Goal: Task Accomplishment & Management: Use online tool/utility

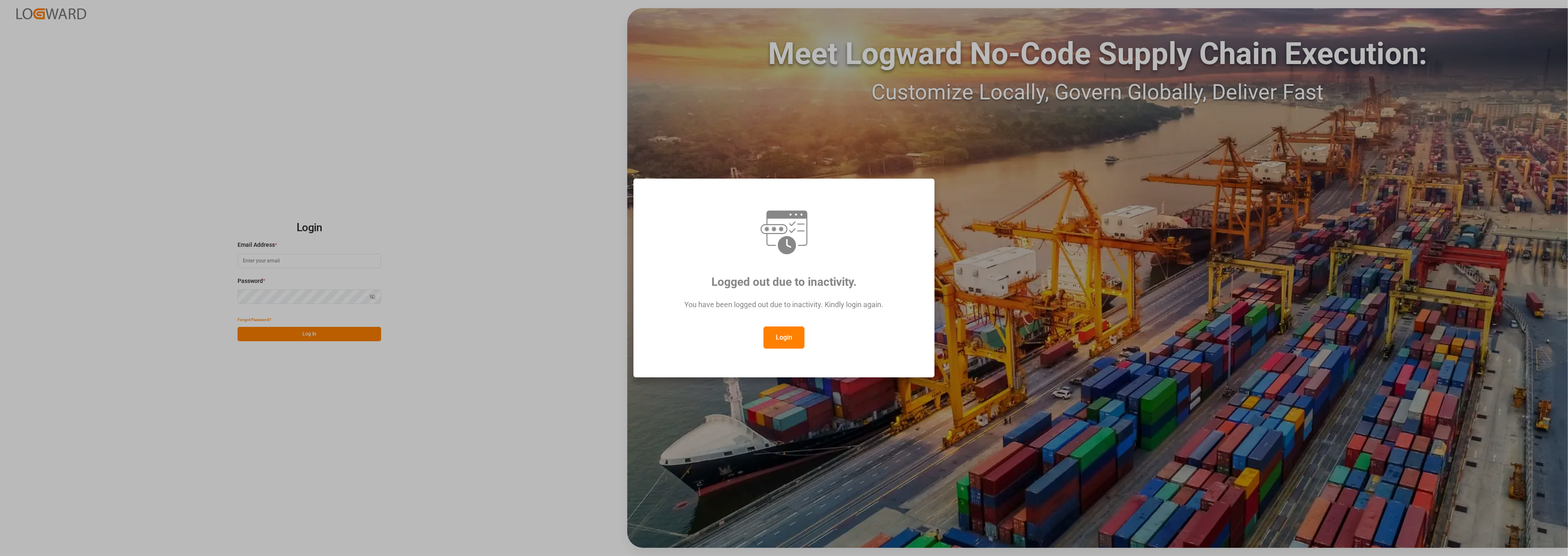
click at [786, 342] on button "Login" at bounding box center [783, 337] width 41 height 22
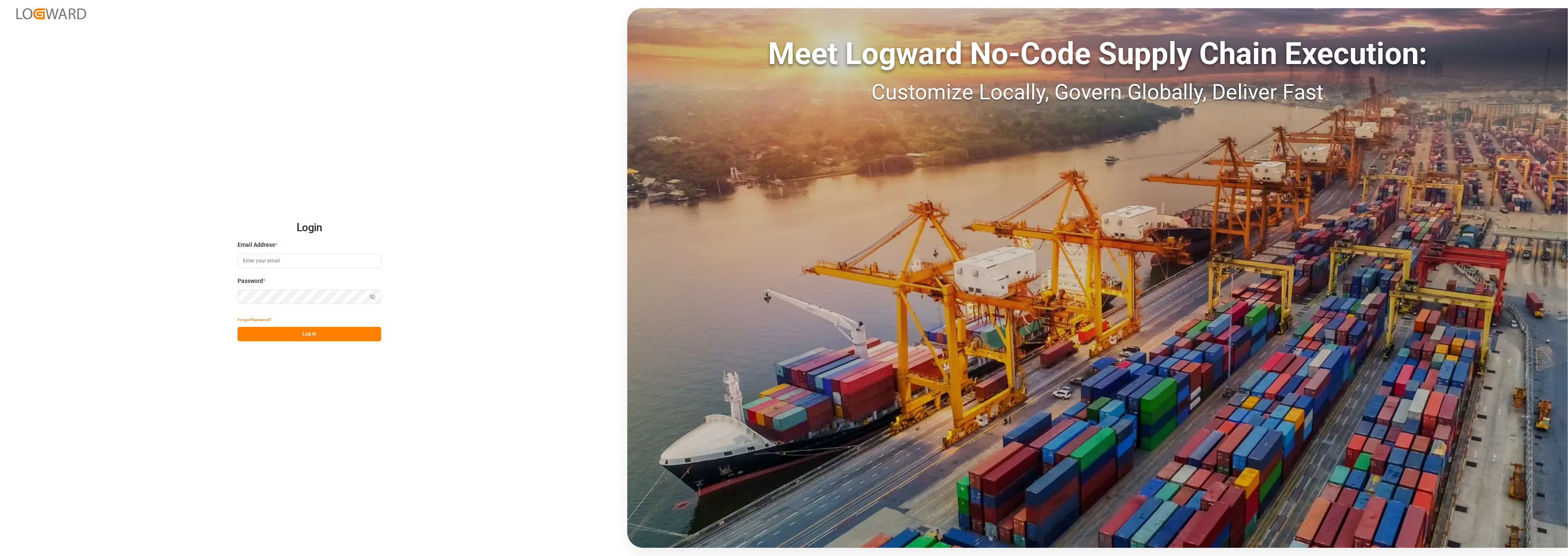
click at [271, 259] on input at bounding box center [309, 261] width 144 height 15
click at [298, 261] on input at bounding box center [309, 261] width 144 height 15
type input "[PERSON_NAME][EMAIL_ADDRESS][PERSON_NAME][DOMAIN_NAME]"
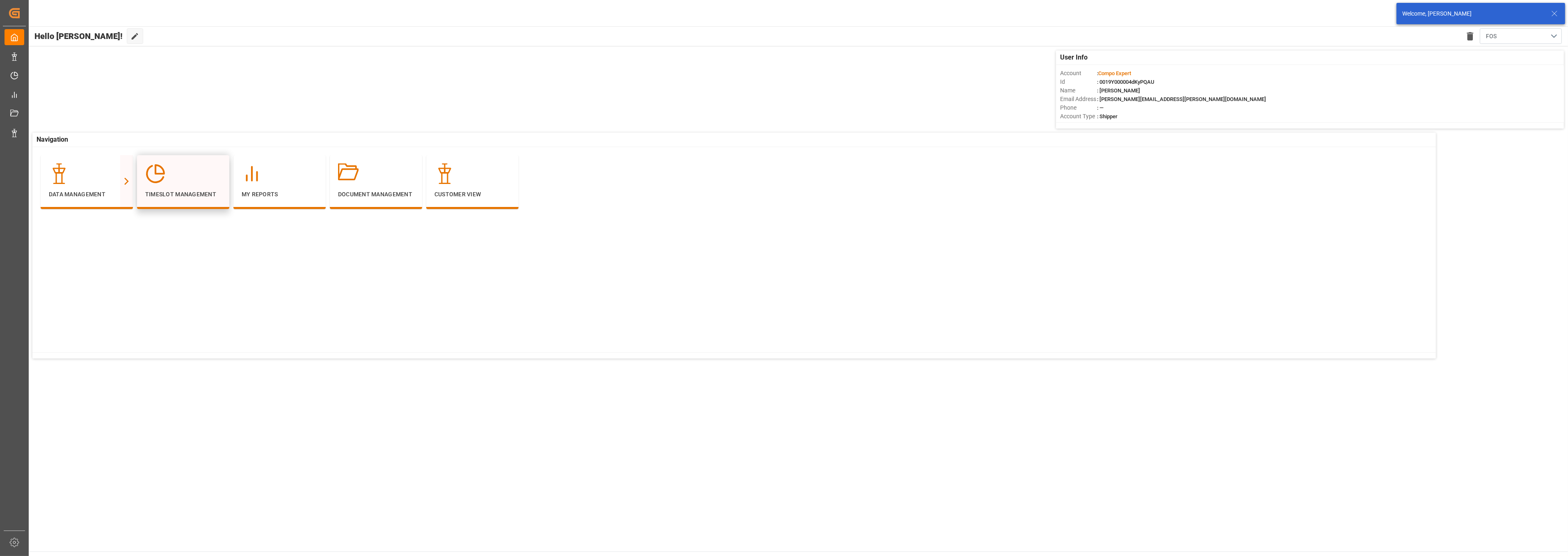
click at [158, 175] on icon at bounding box center [156, 174] width 21 height 21
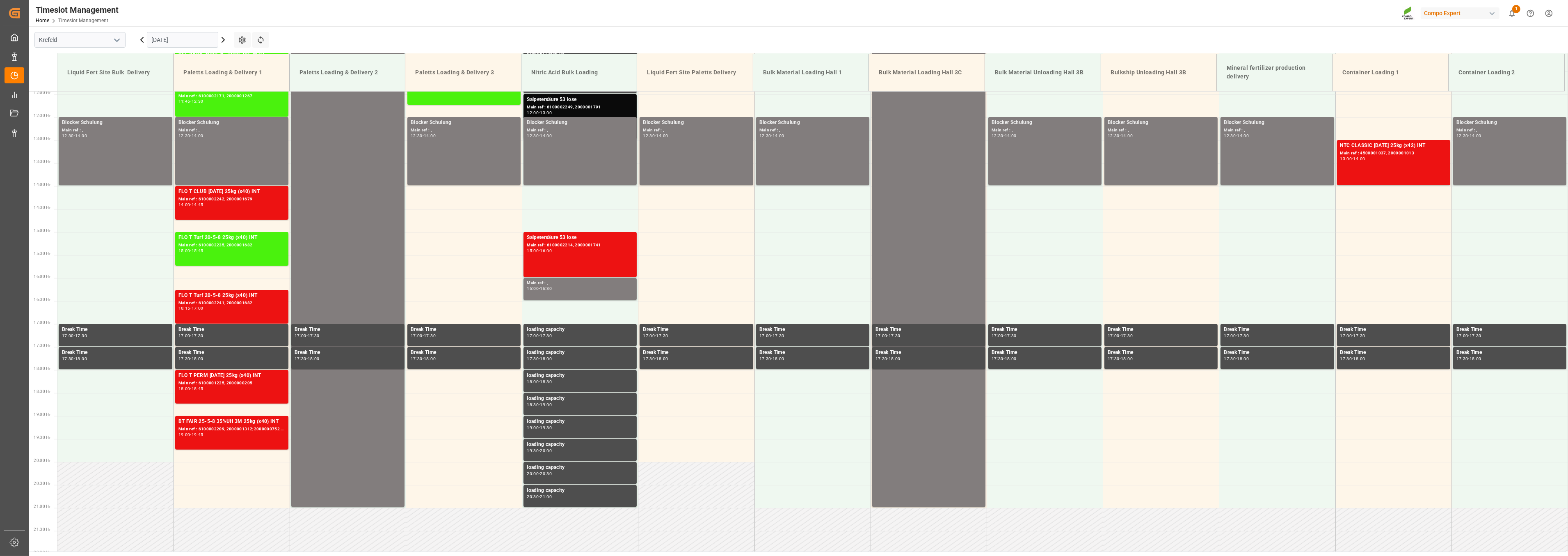
scroll to position [555, 0]
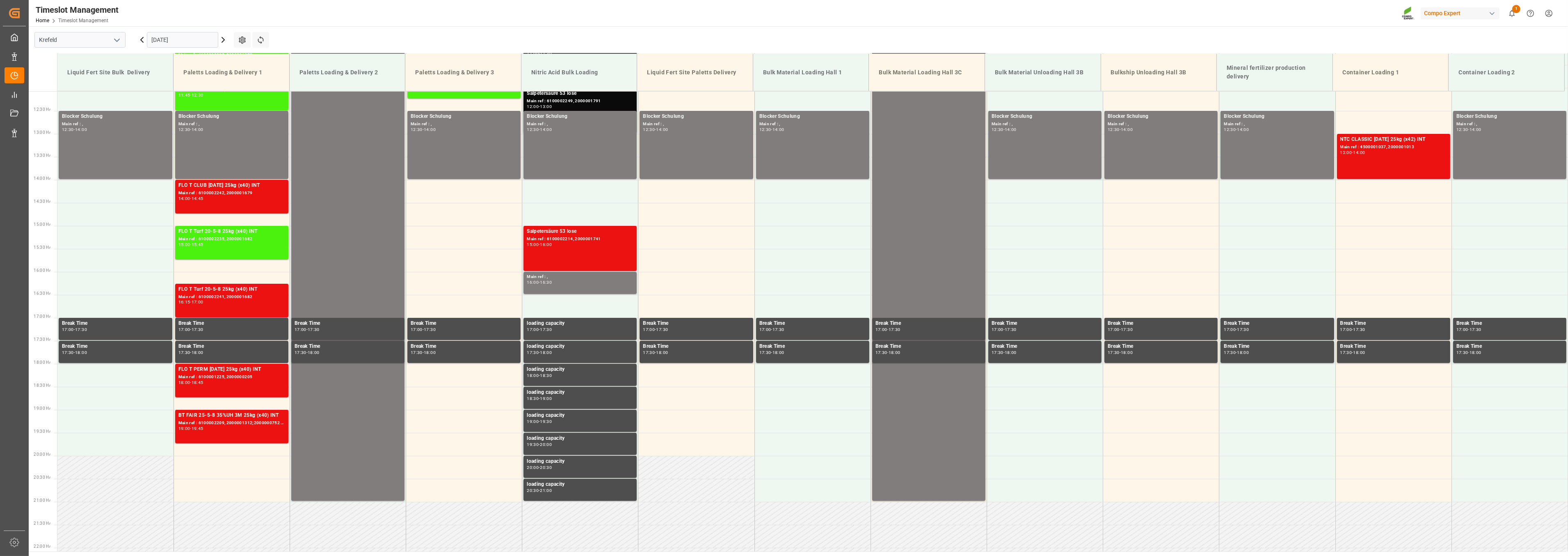
click at [223, 41] on icon at bounding box center [223, 40] width 2 height 5
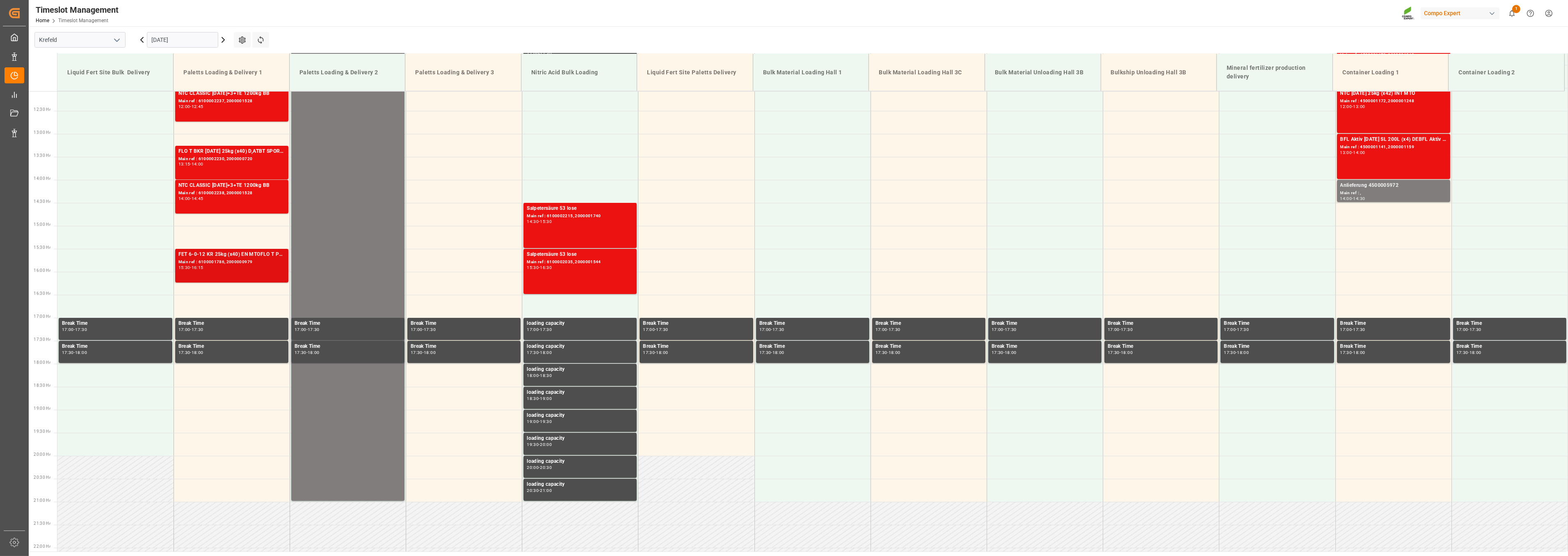
click at [216, 269] on div "15:30 - 16:15" at bounding box center [231, 267] width 107 height 4
click at [208, 191] on div "Main ref : 6100002238, 2000001528" at bounding box center [231, 192] width 107 height 7
click at [196, 151] on div "FLO T BKR [DATE] 25kg (x40) D,ATBT SPORT [DATE] 25%UH 3M 25kg (x40) INTFLO T CL…" at bounding box center [231, 151] width 107 height 8
click at [212, 114] on div "NTC CLASSIC [DATE]+3+TE 1200kg BB Main ref : 6100002237, 2000001528 12:00 - 12:…" at bounding box center [231, 105] width 107 height 30
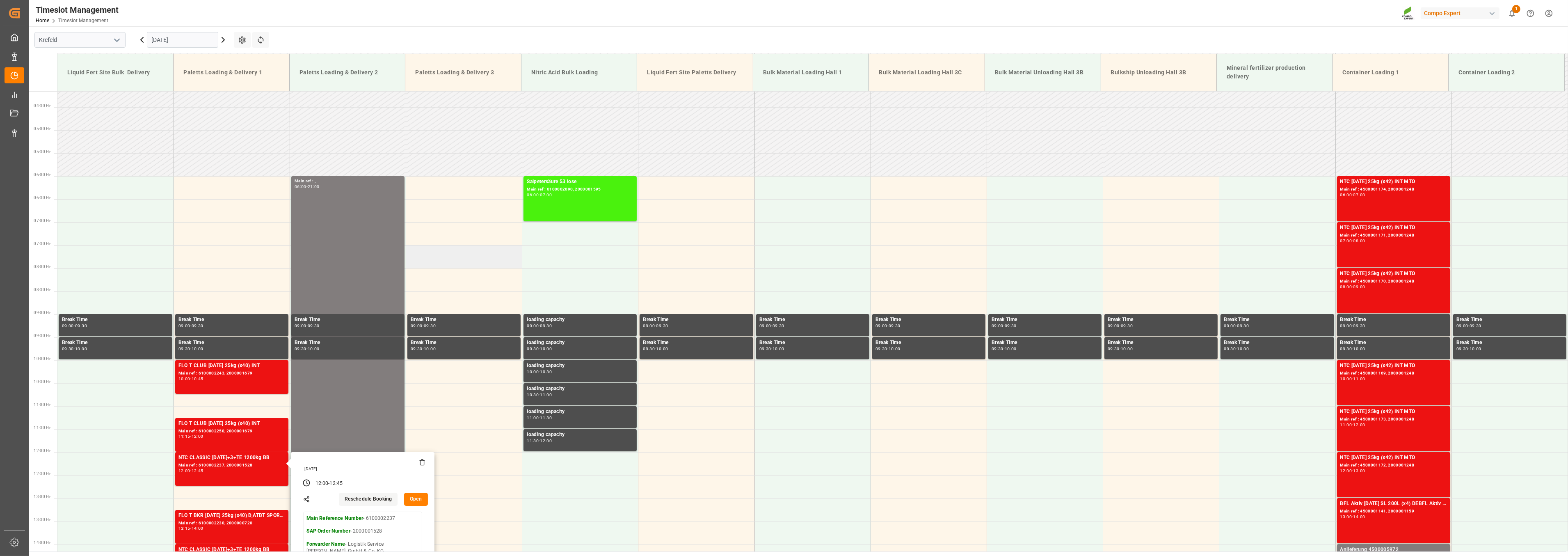
scroll to position [190, 0]
click at [140, 42] on icon at bounding box center [142, 40] width 10 height 10
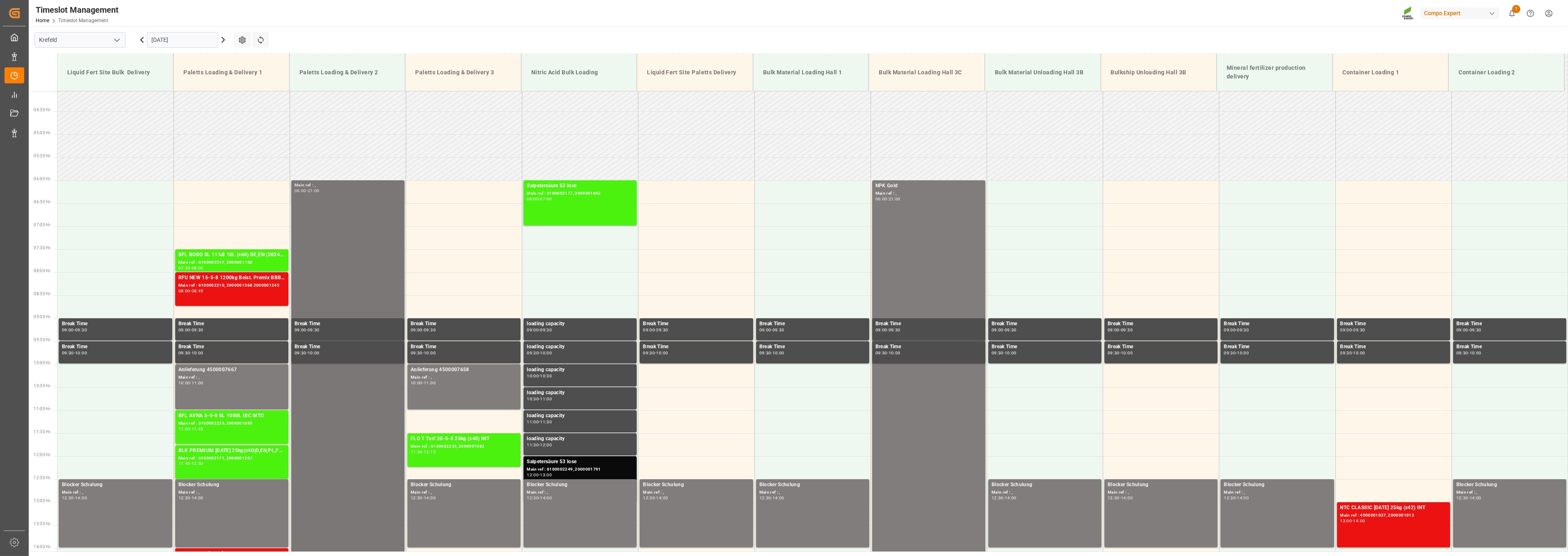
scroll to position [141, 0]
